Goal: Task Accomplishment & Management: Manage account settings

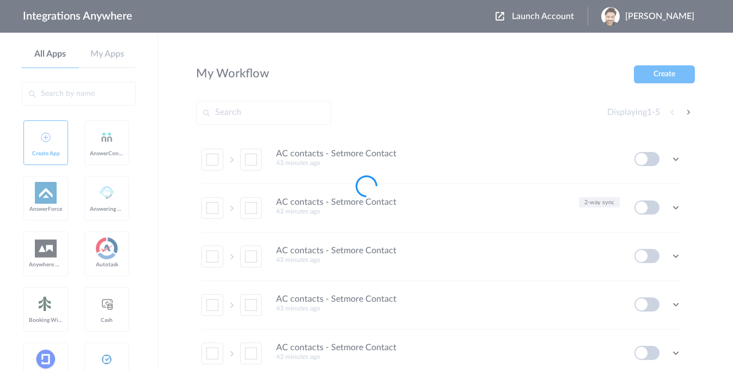
click at [540, 20] on div at bounding box center [366, 186] width 733 height 372
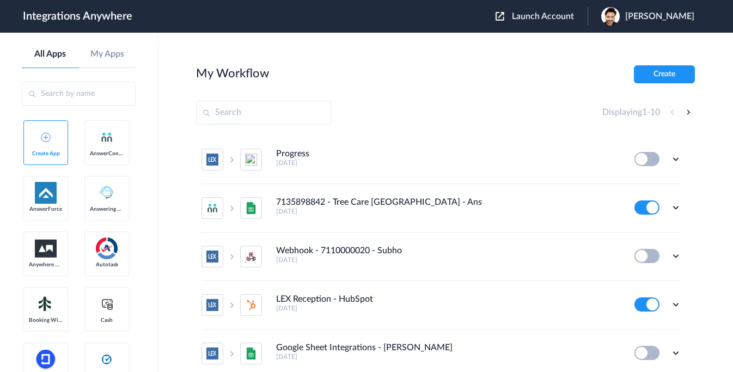
click at [537, 24] on div "Launch Account [PERSON_NAME] My Account Logout" at bounding box center [601, 16] width 210 height 19
click at [524, 10] on div "Launch Account [PERSON_NAME] My Account Logout" at bounding box center [601, 16] width 210 height 19
click at [524, 16] on span "Launch Account" at bounding box center [543, 16] width 62 height 9
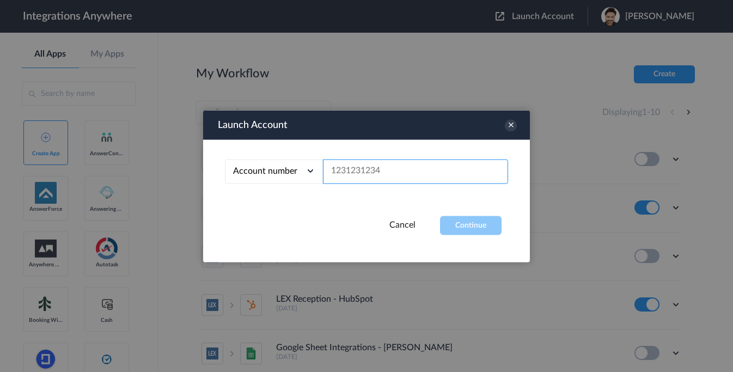
click at [355, 169] on input "text" at bounding box center [415, 171] width 185 height 25
paste input "2086842820"
type input "2086842820"
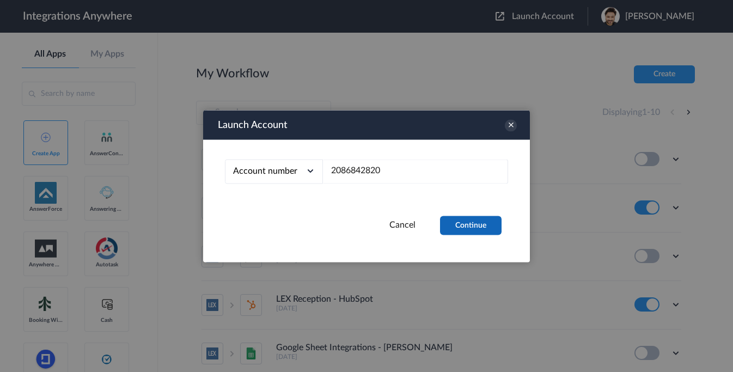
click at [475, 219] on button "Continue" at bounding box center [471, 225] width 62 height 19
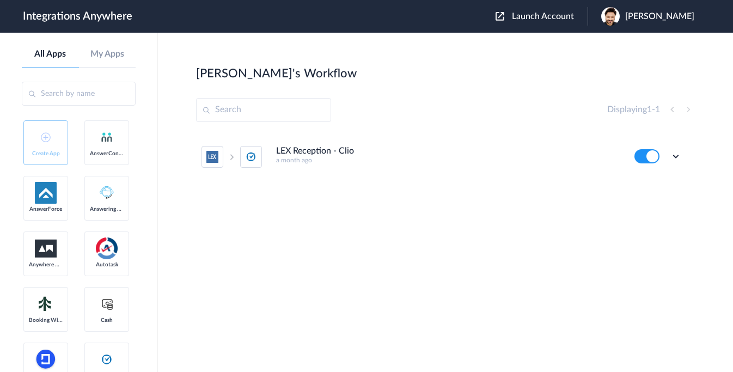
click at [654, 158] on button at bounding box center [647, 156] width 25 height 14
click at [674, 157] on icon at bounding box center [676, 156] width 11 height 11
click at [643, 222] on span "Delete" at bounding box center [642, 222] width 22 height 8
click at [643, 226] on span "Are you sure?" at bounding box center [638, 226] width 39 height 17
